Goal: Task Accomplishment & Management: Use online tool/utility

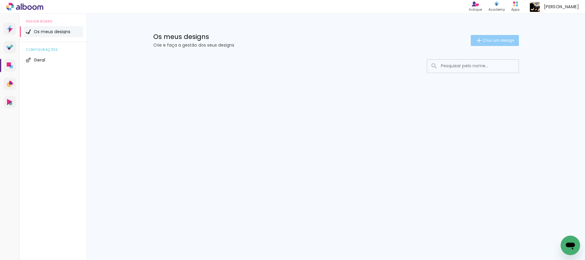
click at [494, 38] on span "Criar um design" at bounding box center [498, 40] width 32 height 4
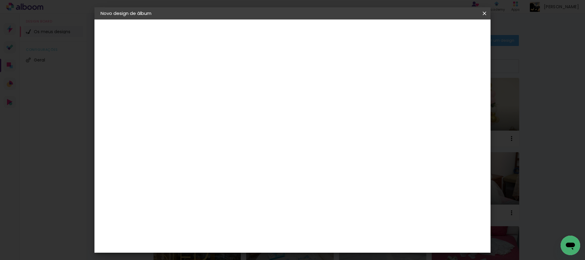
click at [200, 81] on input at bounding box center [200, 81] width 0 height 9
type input "BATIZ [PERSON_NAME]"
type paper-input "BATIZ [PERSON_NAME]"
click at [0, 0] on slot "Avançar" at bounding box center [0, 0] width 0 height 0
click at [236, 135] on div "DreambooksPro" at bounding box center [216, 137] width 40 height 5
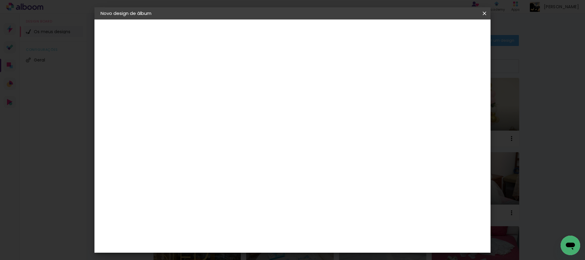
click at [289, 90] on paper-item "Tamanho Livre" at bounding box center [266, 94] width 46 height 16
click at [0, 0] on slot "Tamanho Livre" at bounding box center [0, 0] width 0 height 0
click at [212, 117] on input at bounding box center [209, 116] width 49 height 8
click at [215, 97] on input "Portugal" at bounding box center [207, 97] width 44 height 8
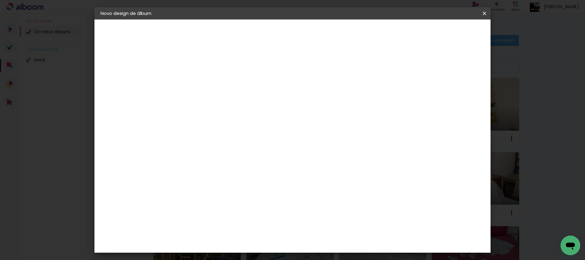
click at [235, 135] on div "DreambooksPro" at bounding box center [216, 137] width 40 height 5
click at [234, 138] on div "DreambooksPro" at bounding box center [216, 137] width 40 height 5
click at [0, 0] on slot "Tamanho Livre" at bounding box center [0, 0] width 0 height 0
click at [119, 74] on iron-pages "Fornecedor A escolher fornecedor..." at bounding box center [133, 75] width 67 height 12
click at [236, 137] on div "DreambooksPro" at bounding box center [216, 137] width 40 height 5
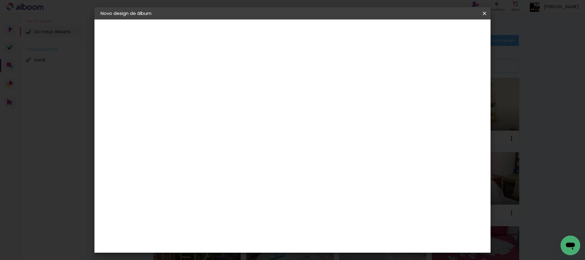
click at [236, 139] on div "DreambooksPro" at bounding box center [216, 137] width 40 height 5
click at [0, 0] on slot "Tamanho Livre" at bounding box center [0, 0] width 0 height 0
click at [284, 125] on div "Sugerir um laboratório" at bounding box center [270, 130] width 27 height 10
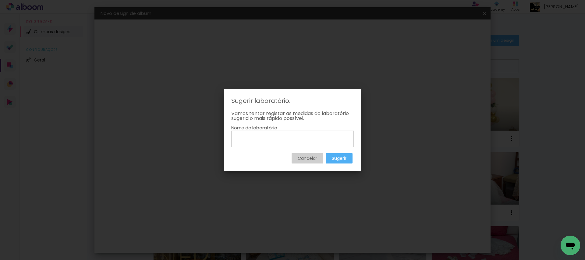
click at [0, 0] on slot "Cancelar" at bounding box center [0, 0] width 0 height 0
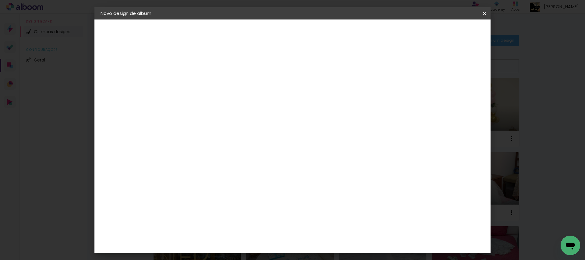
click at [0, 0] on slot "Tamanho Livre" at bounding box center [0, 0] width 0 height 0
click at [121, 75] on iron-pages "Fornecedor A escolher fornecedor..." at bounding box center [133, 75] width 67 height 12
click at [120, 89] on iron-pages "Modelo A escolher modelo... Tamanho livre" at bounding box center [133, 89] width 67 height 12
click at [214, 135] on div "DreambooksPro" at bounding box center [216, 137] width 40 height 5
click at [0, 0] on slot "Avançar" at bounding box center [0, 0] width 0 height 0
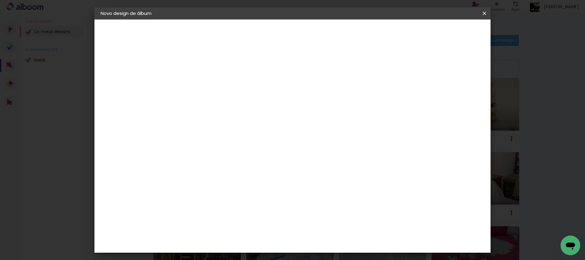
click at [224, 101] on input "text" at bounding box center [212, 105] width 24 height 9
click at [323, 102] on paper-item "Álbum" at bounding box center [332, 101] width 122 height 12
type input "Álbum"
click at [241, 195] on span "20 × 30" at bounding box center [227, 201] width 28 height 12
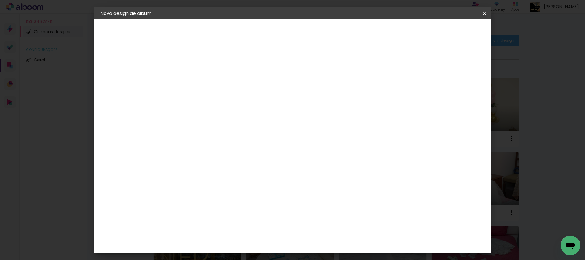
scroll to position [169, 0]
click at [0, 0] on slot "Avançar" at bounding box center [0, 0] width 0 height 0
click at [370, 30] on span "Iniciar design" at bounding box center [356, 32] width 28 height 4
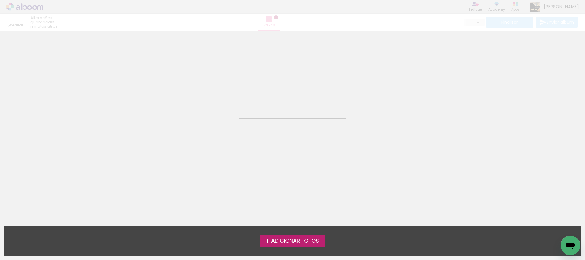
click at [313, 240] on span "Adicionar Fotos" at bounding box center [295, 240] width 48 height 5
click at [0, 0] on input "file" at bounding box center [0, 0] width 0 height 0
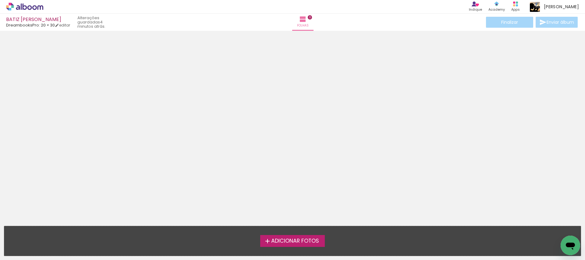
click at [316, 243] on span "Adicionar Fotos" at bounding box center [295, 240] width 48 height 5
click at [0, 0] on input "file" at bounding box center [0, 0] width 0 height 0
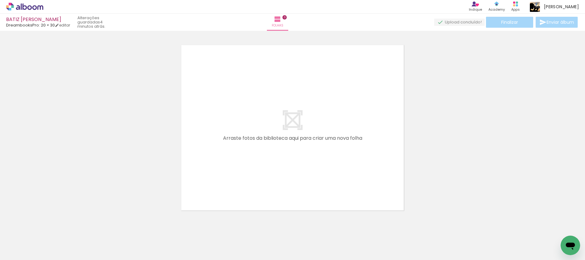
scroll to position [8, 0]
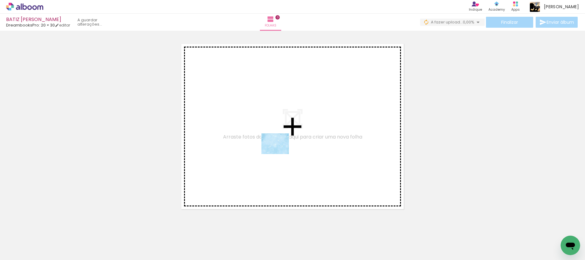
drag, startPoint x: 62, startPoint y: 241, endPoint x: 279, endPoint y: 151, distance: 235.4
click at [279, 151] on quentale-workspace at bounding box center [292, 130] width 585 height 260
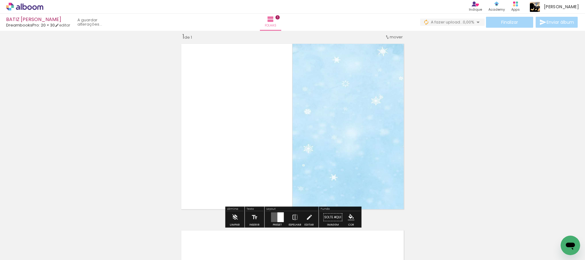
click at [333, 217] on paper-button "Solte aqui Imagem" at bounding box center [332, 219] width 22 height 16
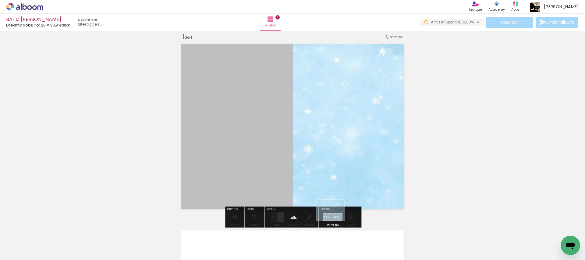
drag, startPoint x: 62, startPoint y: 237, endPoint x: 335, endPoint y: 218, distance: 273.4
click at [335, 218] on quentale-workspace at bounding box center [292, 130] width 585 height 260
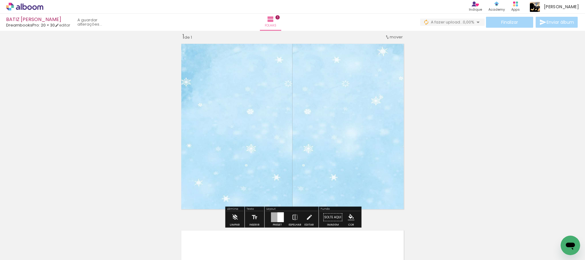
click at [220, 91] on quentale-layouter at bounding box center [292, 126] width 228 height 171
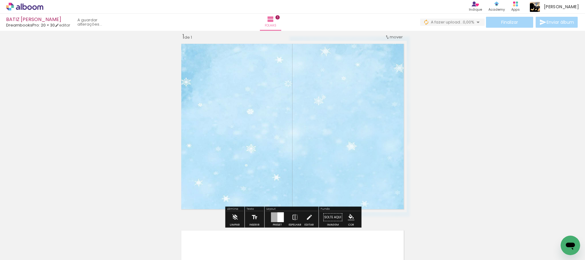
click at [252, 216] on iron-icon at bounding box center [254, 217] width 7 height 12
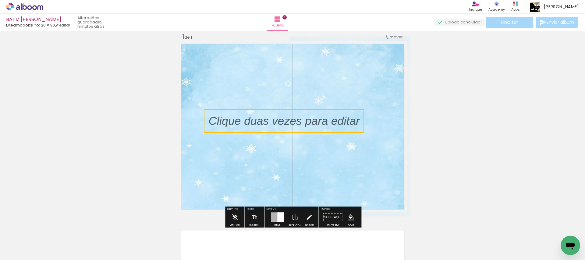
click at [253, 124] on quentale-selection at bounding box center [284, 120] width 160 height 23
type input "Sans Serif"
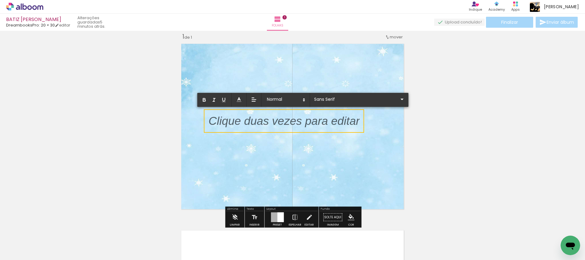
click at [253, 124] on p at bounding box center [283, 125] width 151 height 16
click at [253, 121] on p at bounding box center [283, 125] width 151 height 16
click at [213, 121] on p at bounding box center [283, 125] width 151 height 16
drag, startPoint x: 209, startPoint y: 120, endPoint x: 266, endPoint y: 120, distance: 57.2
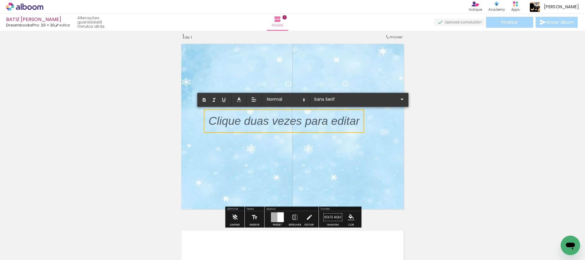
click at [267, 121] on p at bounding box center [283, 125] width 151 height 16
click at [204, 99] on icon "button" at bounding box center [203, 99] width 5 height 5
click at [224, 123] on p "﻿" at bounding box center [283, 125] width 151 height 16
click at [228, 121] on p "﻿" at bounding box center [283, 125] width 151 height 16
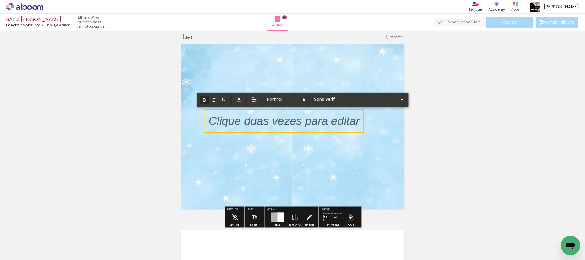
click at [228, 121] on p "﻿" at bounding box center [283, 125] width 151 height 16
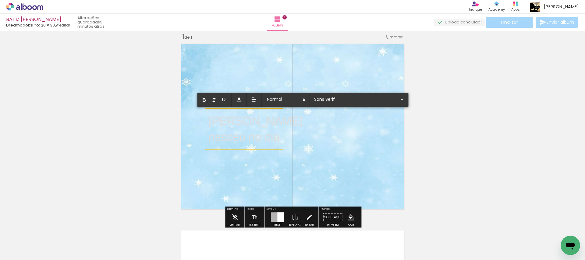
click at [241, 122] on p "Miguel" at bounding box center [255, 121] width 94 height 16
click at [279, 137] on p "nasceu no dia" at bounding box center [256, 137] width 97 height 16
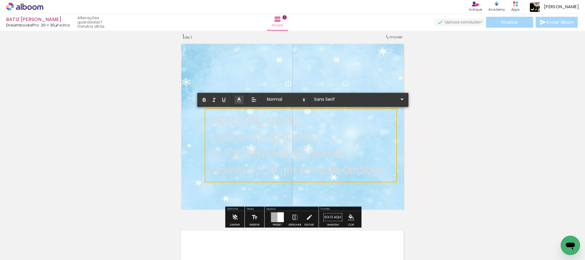
click at [240, 100] on line at bounding box center [239, 100] width 2 height 0
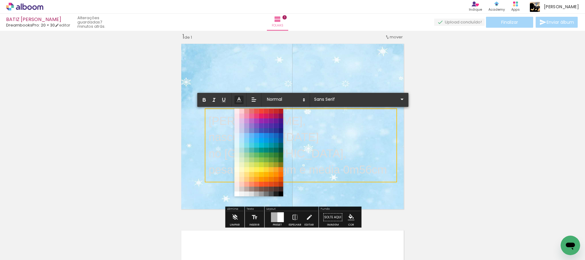
click at [261, 140] on span at bounding box center [260, 140] width 5 height 5
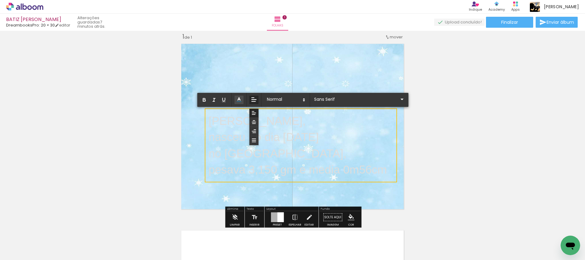
click at [253, 100] on line at bounding box center [253, 100] width 5 height 0
click at [253, 122] on icon at bounding box center [253, 121] width 5 height 5
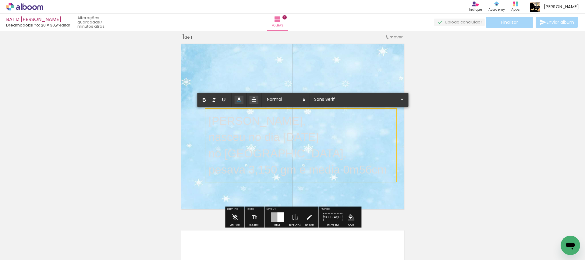
drag, startPoint x: 208, startPoint y: 117, endPoint x: 389, endPoint y: 170, distance: 188.5
click at [394, 173] on div "Inserir folha 1 de 1" at bounding box center [292, 212] width 585 height 374
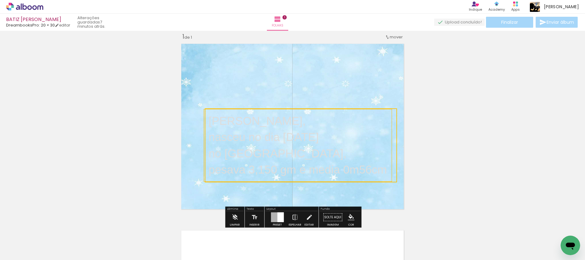
click at [209, 113] on quentale-selection at bounding box center [301, 145] width 192 height 74
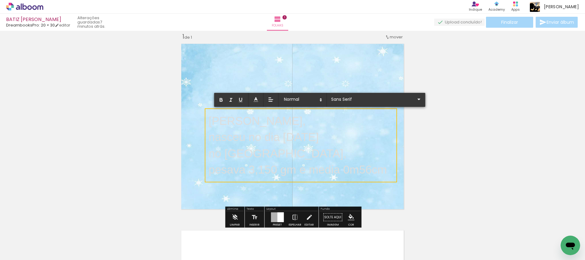
drag, startPoint x: 208, startPoint y: 115, endPoint x: 393, endPoint y: 171, distance: 193.0
click at [387, 171] on div "Miguel, nasceu no dia 10 de agosto de 2023 no hospital de Bragança, pesava 3,15…" at bounding box center [297, 145] width 178 height 65
click at [271, 101] on line at bounding box center [270, 101] width 3 height 0
click at [268, 122] on icon at bounding box center [270, 121] width 5 height 5
click at [255, 100] on line at bounding box center [256, 100] width 2 height 0
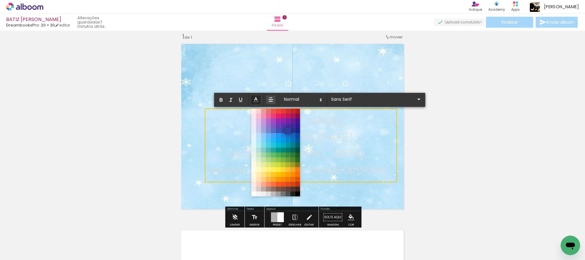
click at [287, 131] on span at bounding box center [287, 130] width 7 height 7
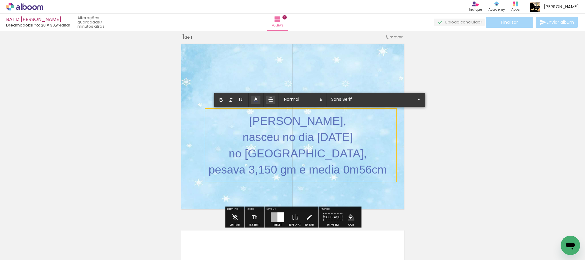
click at [260, 152] on span "no hospital de Bragança," at bounding box center [298, 153] width 138 height 13
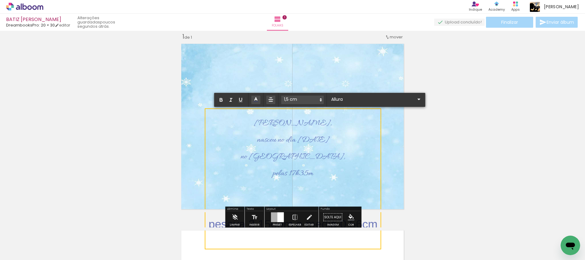
click at [359, 135] on p "nasceu no dia [DATE]" at bounding box center [292, 138] width 169 height 17
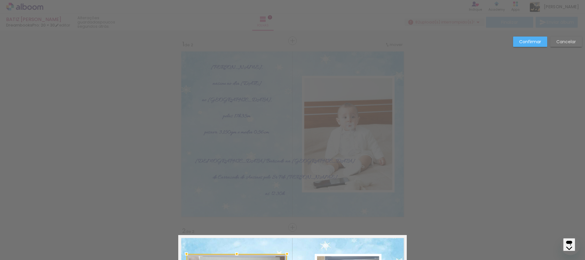
scroll to position [194, 0]
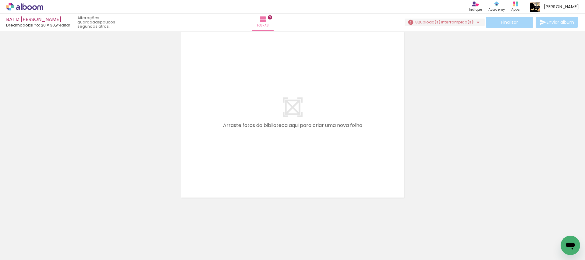
scroll to position [3, 0]
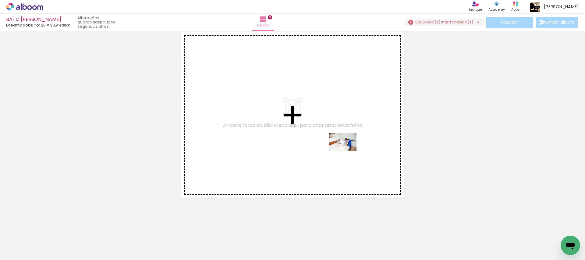
drag, startPoint x: 383, startPoint y: 242, endPoint x: 347, endPoint y: 151, distance: 97.4
click at [347, 151] on quentale-workspace at bounding box center [292, 130] width 585 height 260
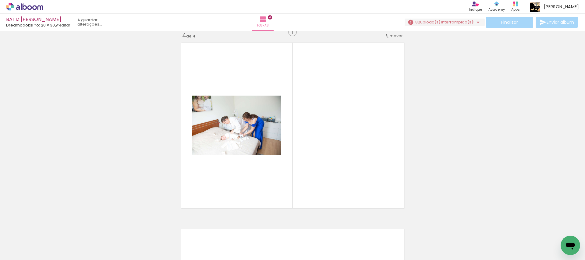
scroll to position [567, 0]
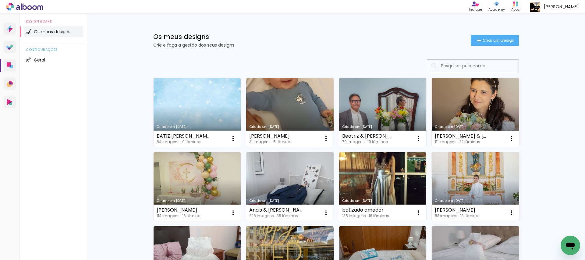
click at [225, 93] on link "Criado em [DATE]" at bounding box center [196, 112] width 87 height 69
click at [209, 96] on link "Criado em [DATE]" at bounding box center [196, 112] width 87 height 69
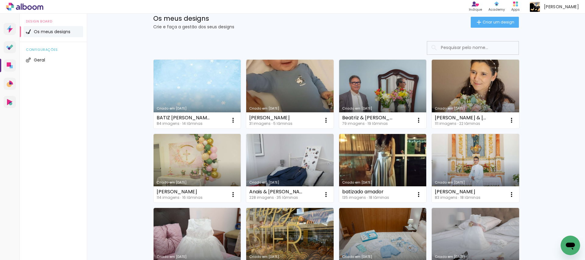
scroll to position [18, 0]
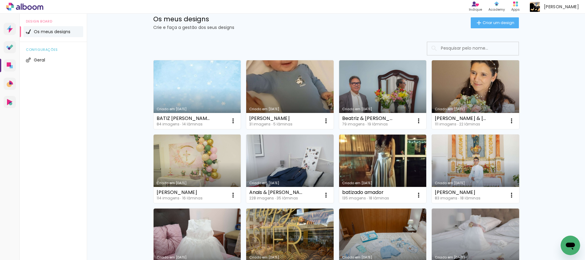
click at [220, 96] on link "Criado em [DATE]" at bounding box center [196, 94] width 87 height 69
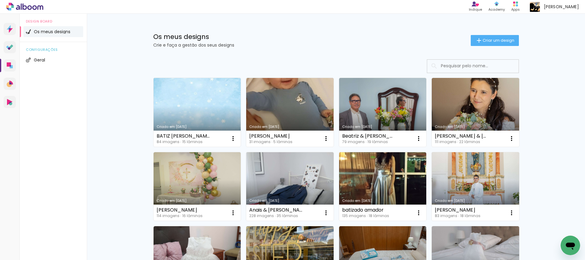
click at [216, 104] on link "Criado em [DATE]" at bounding box center [196, 112] width 87 height 69
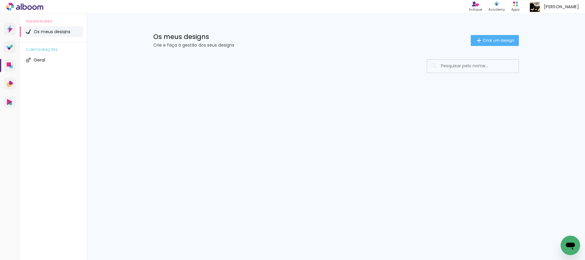
click at [59, 30] on span "Os meus designs" at bounding box center [52, 32] width 37 height 4
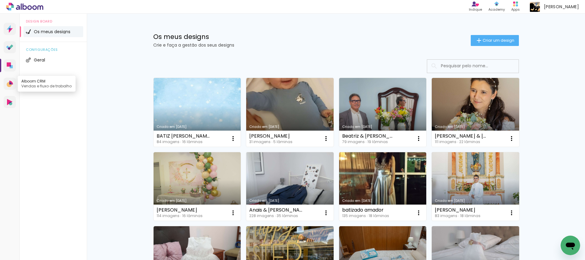
click at [10, 82] on icon at bounding box center [11, 83] width 4 height 4
